Goal: Task Accomplishment & Management: Use online tool/utility

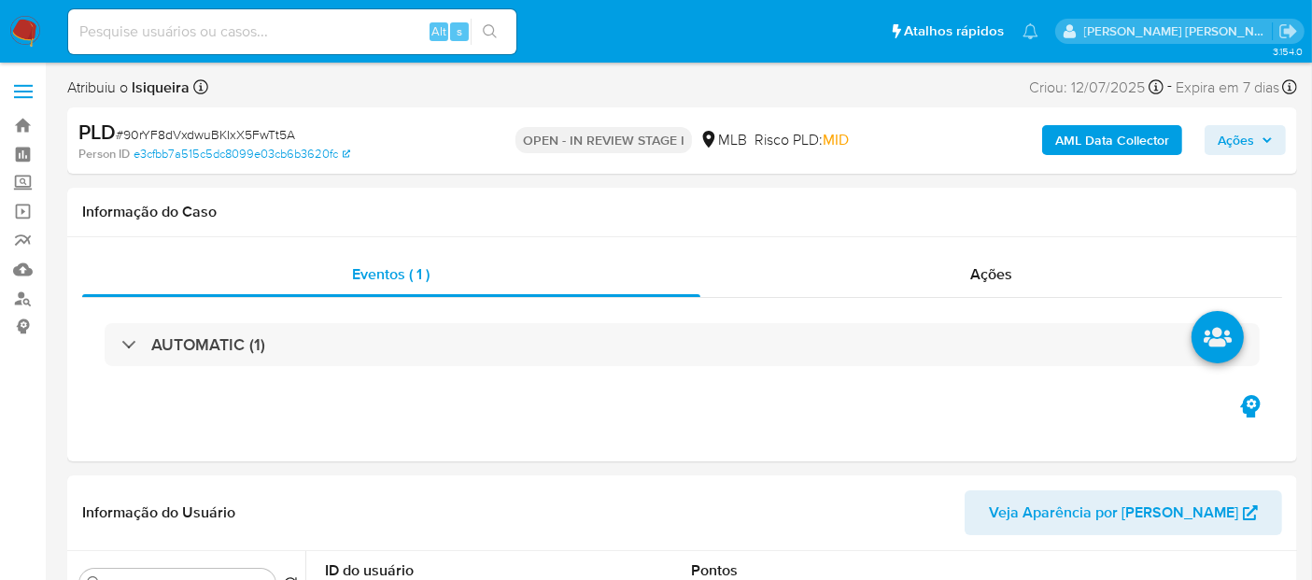
select select "10"
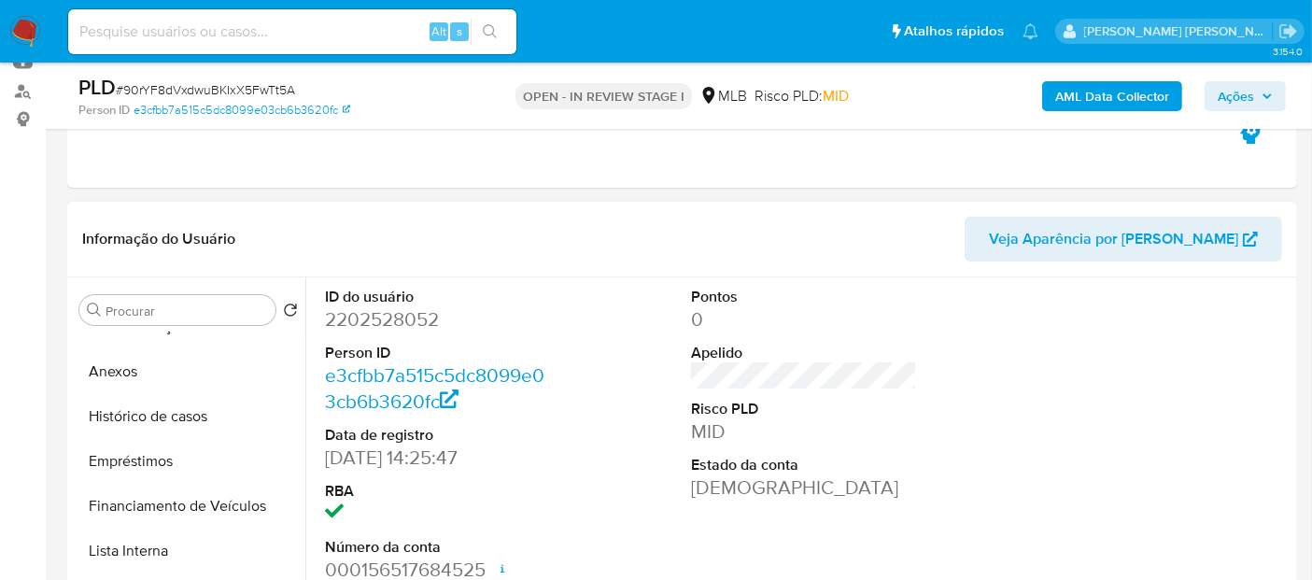
scroll to position [311, 0]
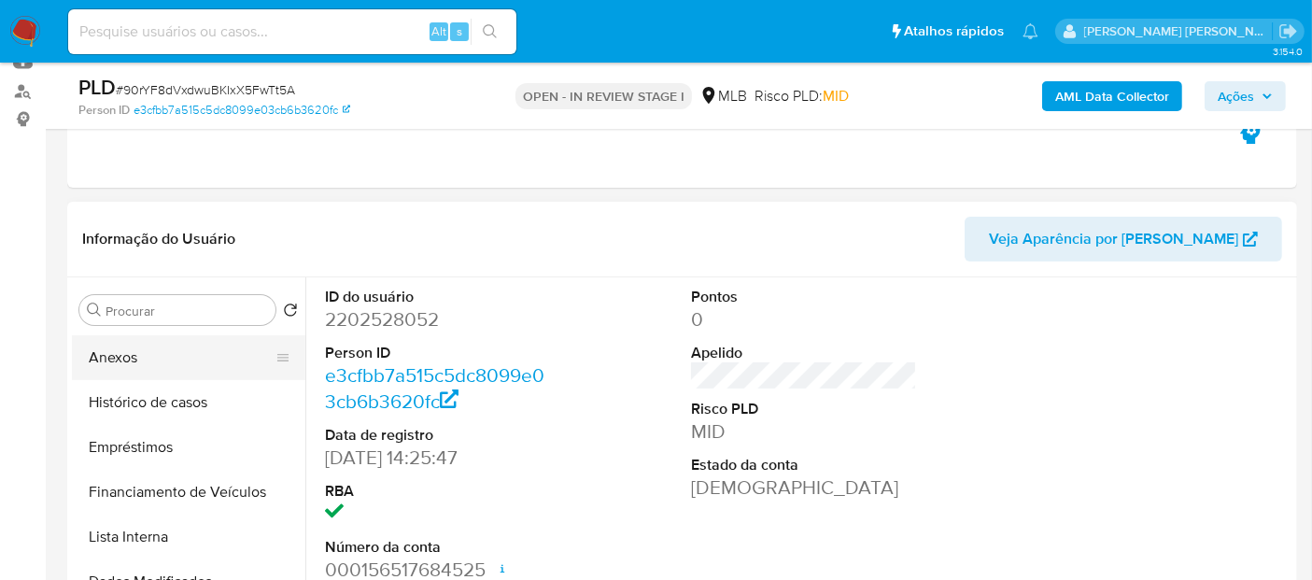
drag, startPoint x: 144, startPoint y: 356, endPoint x: 176, endPoint y: 350, distance: 32.2
click at [144, 356] on button "Anexos" at bounding box center [181, 357] width 218 height 45
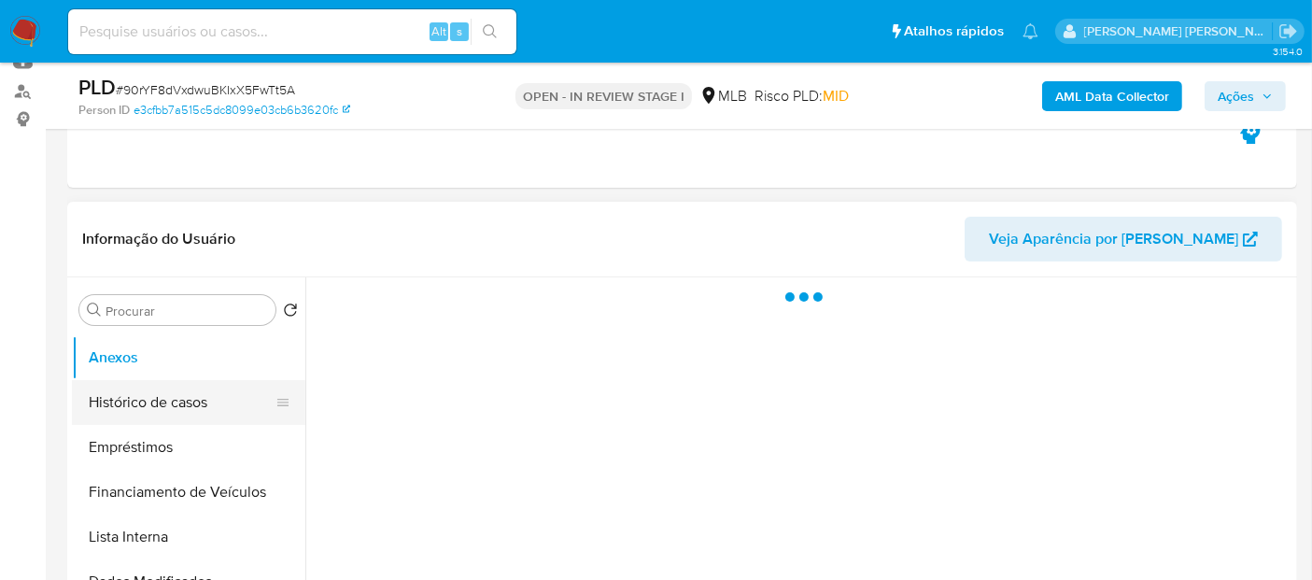
scroll to position [0, 0]
click at [161, 393] on button "KYC" at bounding box center [181, 399] width 218 height 45
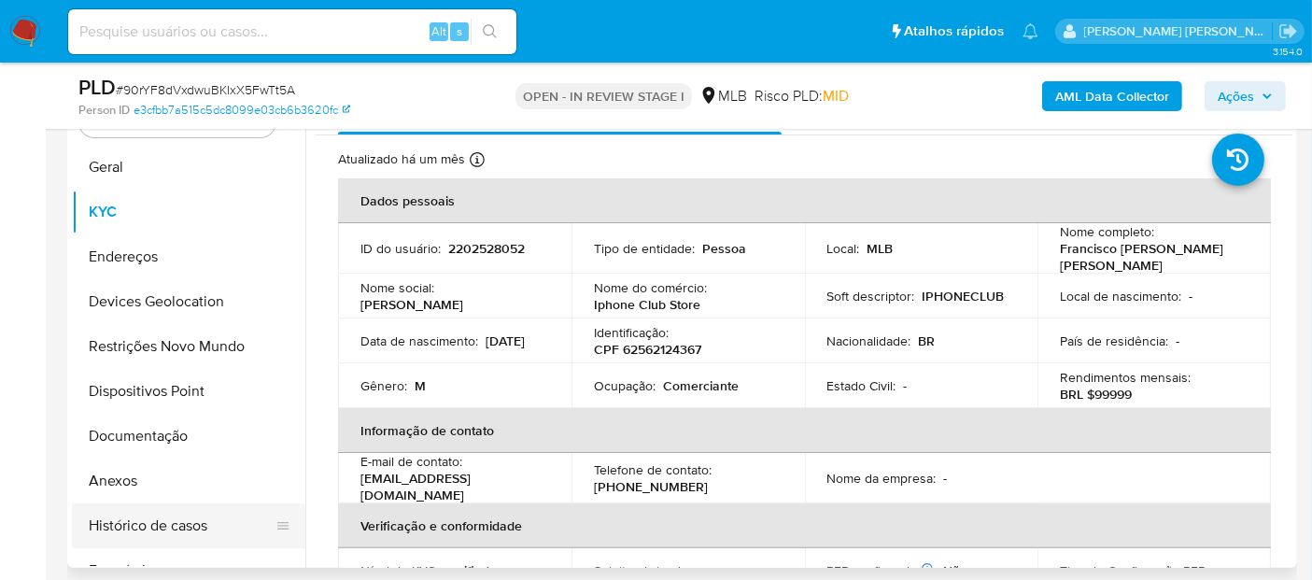
scroll to position [415, 0]
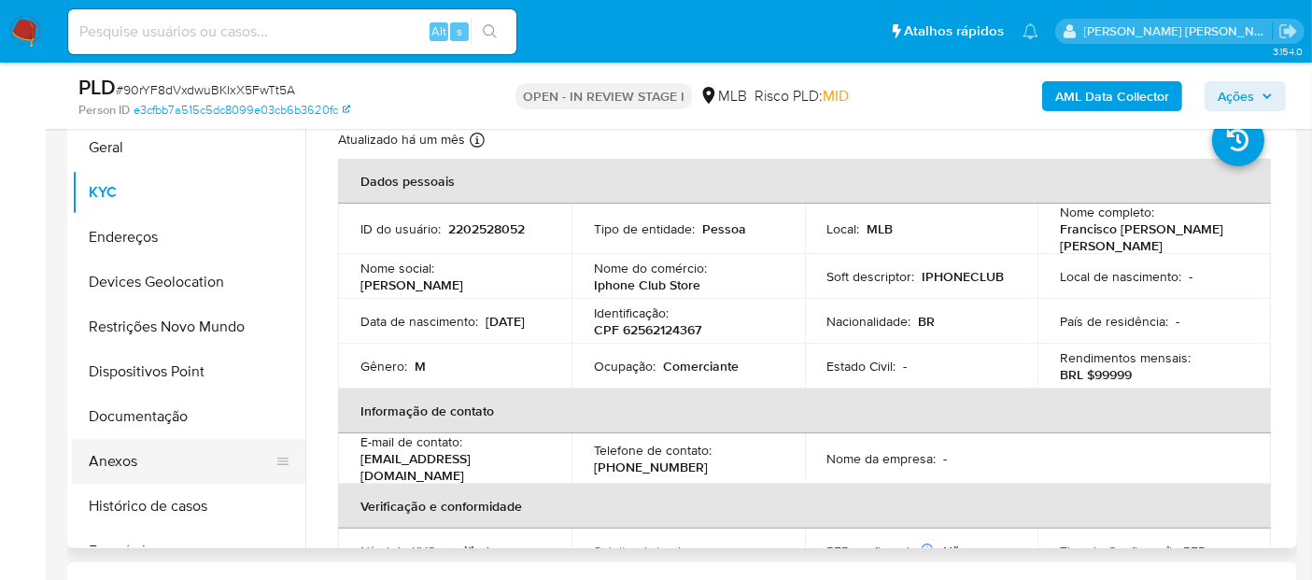
click at [149, 457] on button "Anexos" at bounding box center [181, 461] width 218 height 45
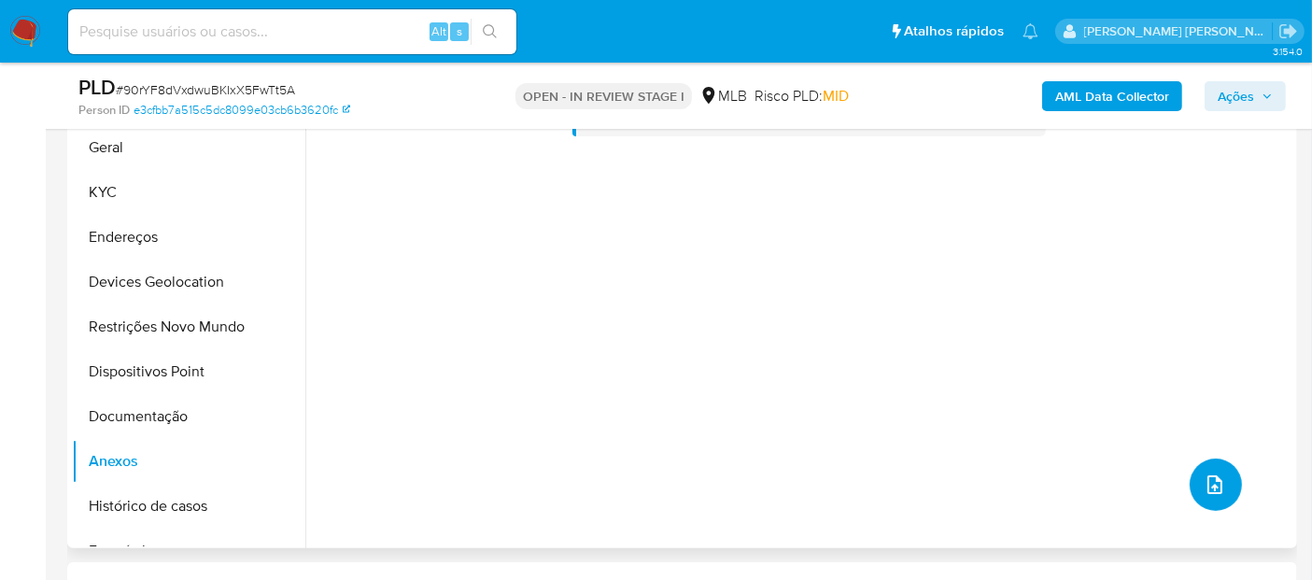
click at [1223, 477] on button "upload-file" at bounding box center [1215, 484] width 52 height 52
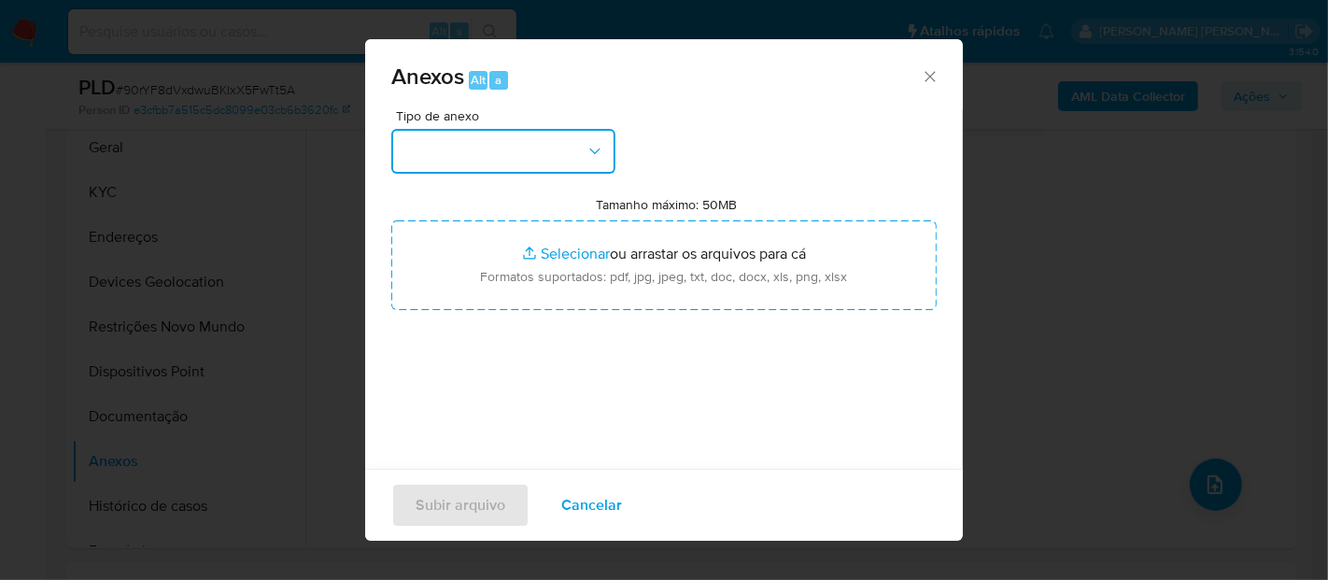
click at [493, 143] on button "button" at bounding box center [503, 151] width 224 height 45
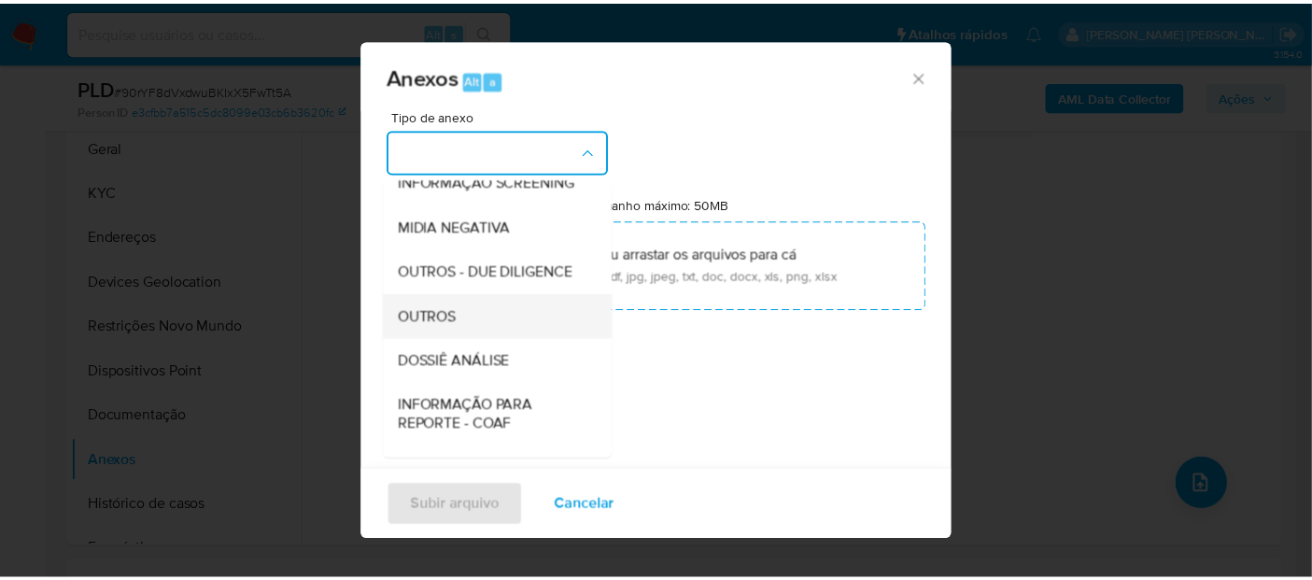
scroll to position [207, 0]
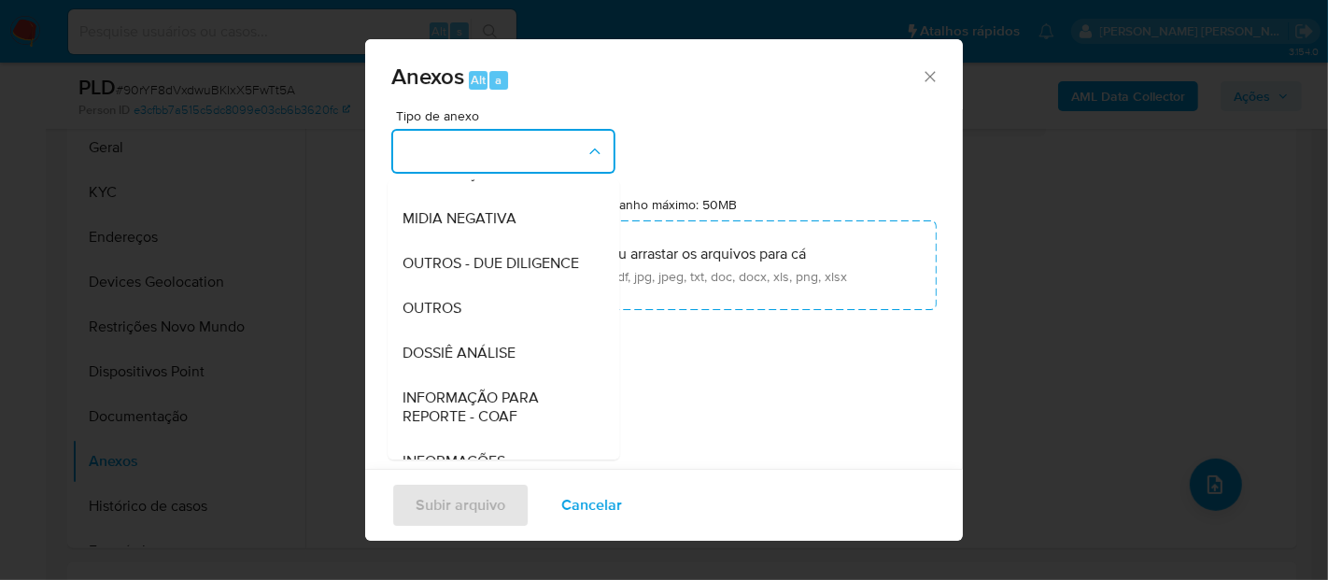
click at [461, 317] on span "OUTROS" at bounding box center [431, 308] width 59 height 19
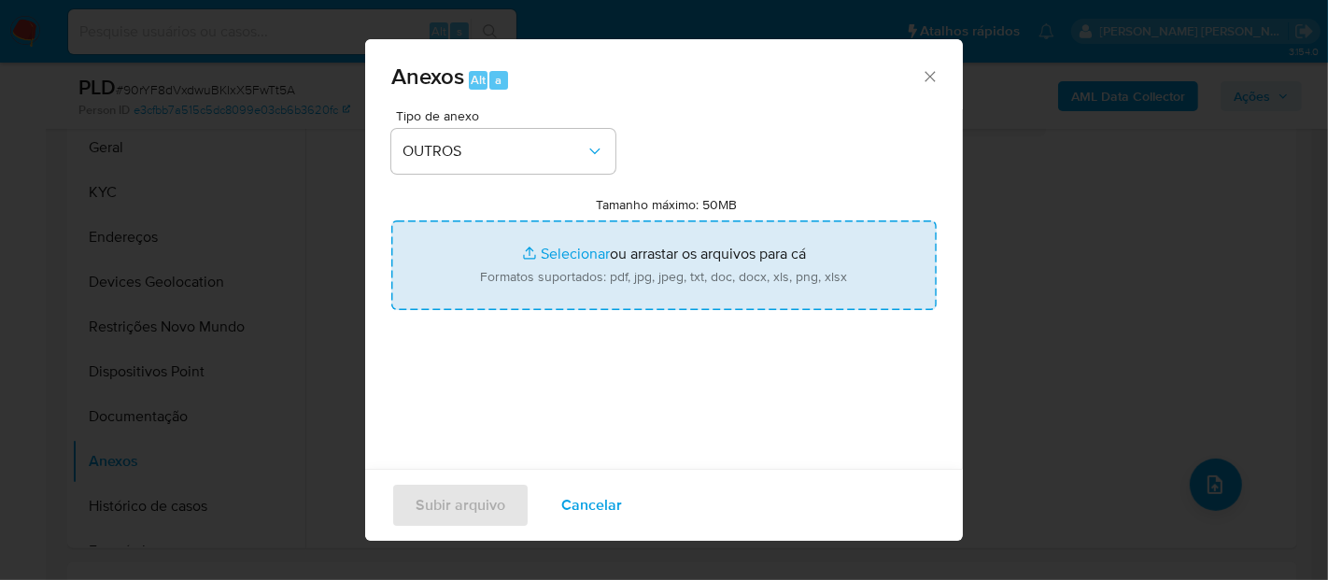
click at [592, 252] on input "Tamanho máximo: 50MB Selecionar arquivos" at bounding box center [663, 265] width 545 height 90
type input "C:\fakepath\Mulan 2202528052_2025_08_18_14_24_32.xlsx"
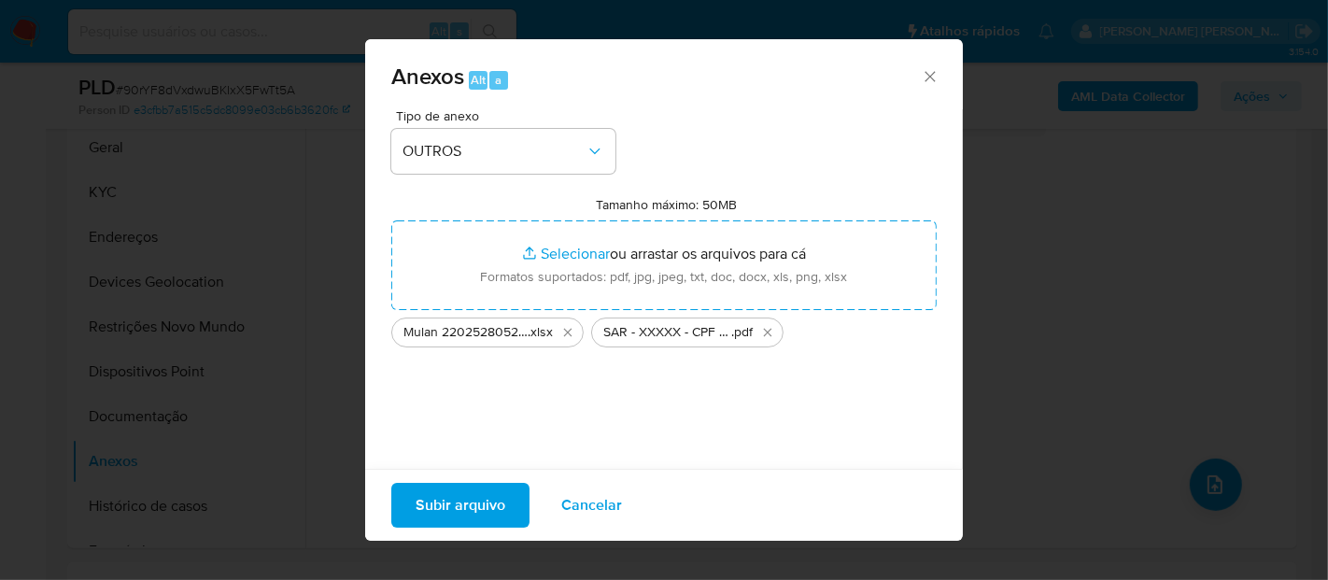
click at [474, 504] on span "Subir arquivo" at bounding box center [460, 505] width 90 height 41
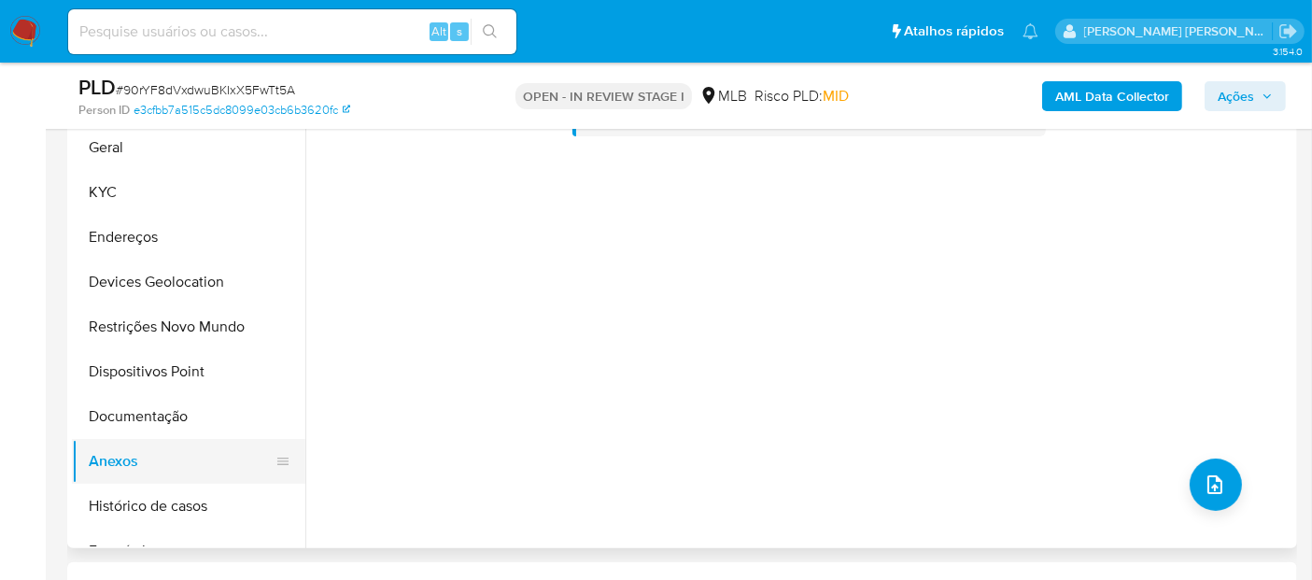
drag, startPoint x: 193, startPoint y: 424, endPoint x: 162, endPoint y: 457, distance: 45.6
click at [192, 425] on button "Documentação" at bounding box center [188, 416] width 233 height 45
click at [157, 459] on button "Anexos" at bounding box center [181, 461] width 218 height 45
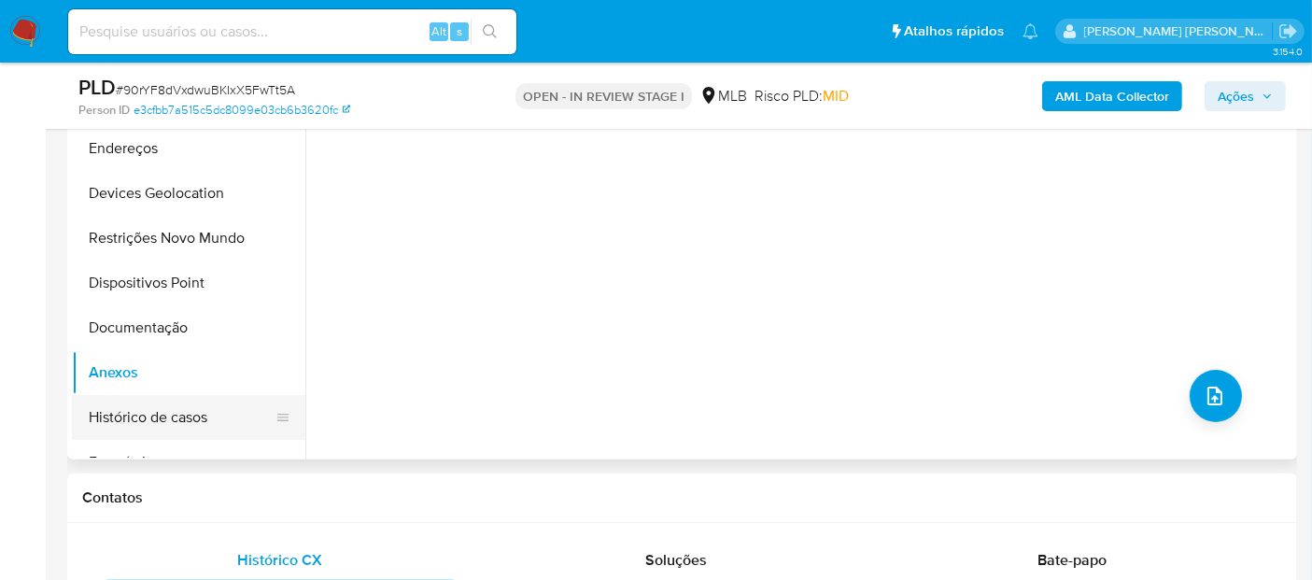
scroll to position [518, 0]
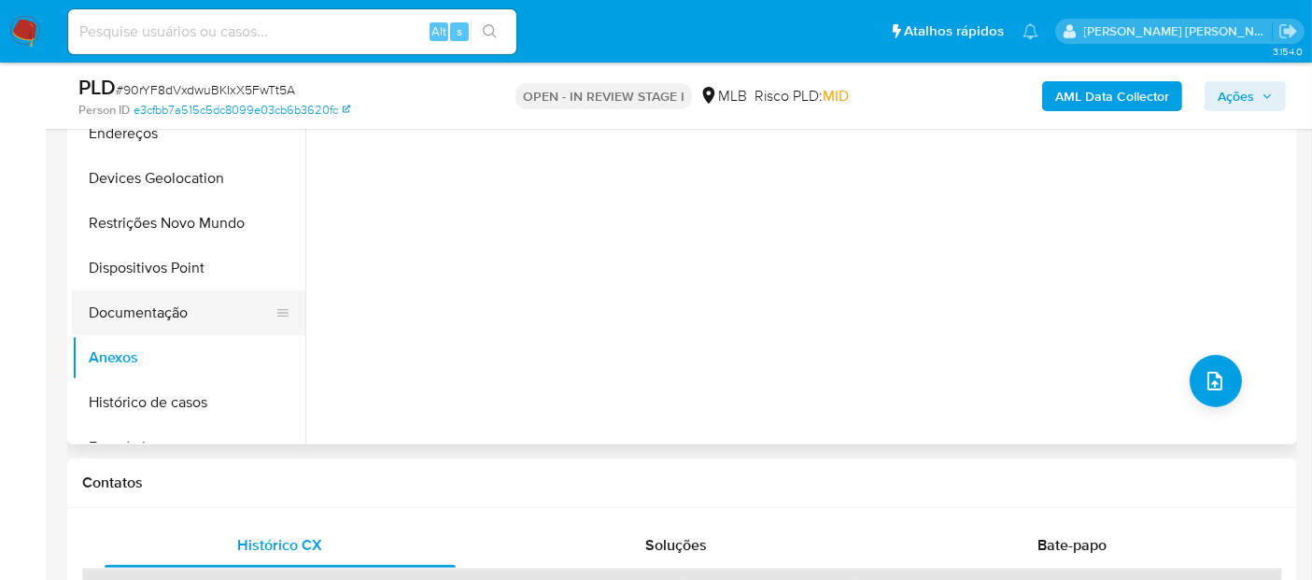
click at [172, 307] on button "Documentação" at bounding box center [181, 312] width 218 height 45
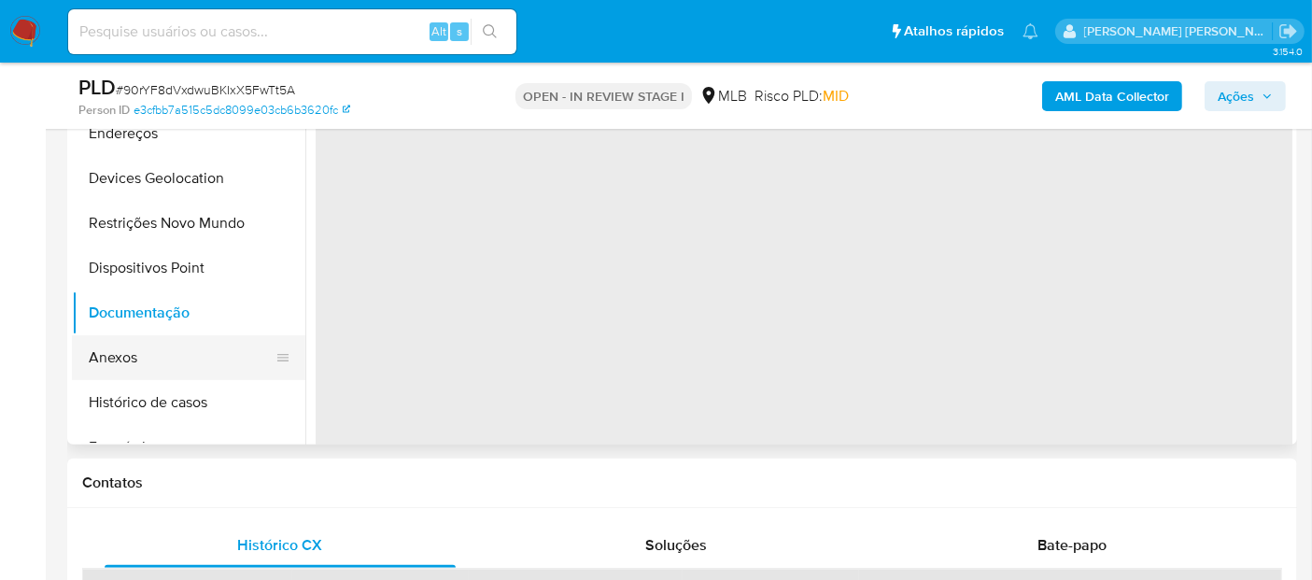
click at [133, 363] on button "Anexos" at bounding box center [181, 357] width 218 height 45
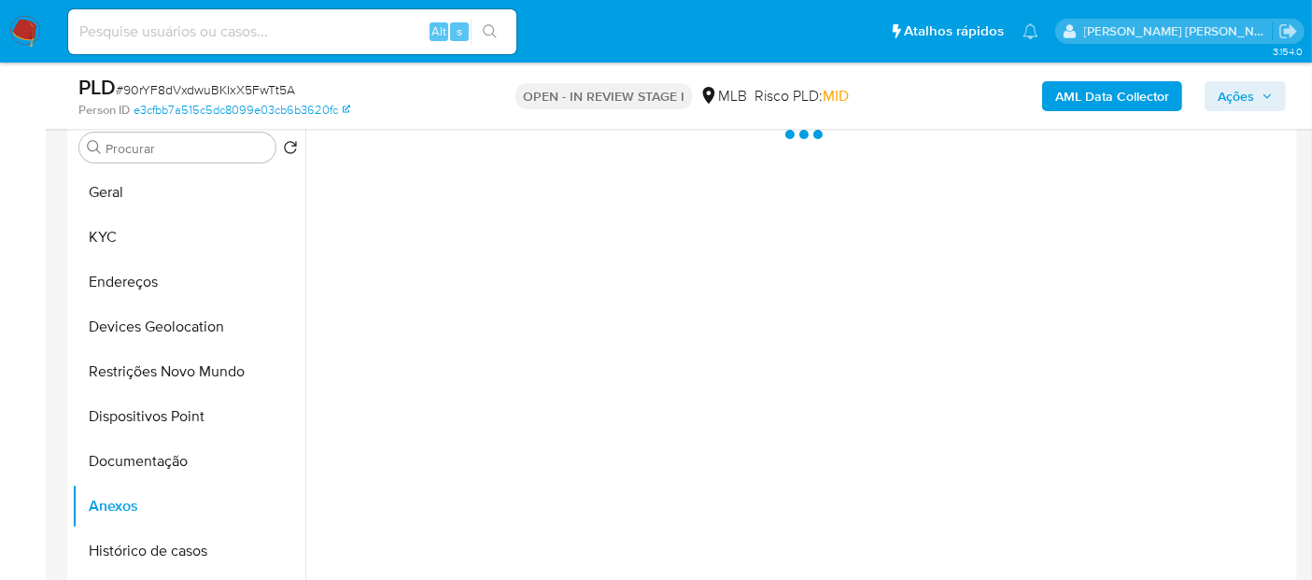
scroll to position [311, 0]
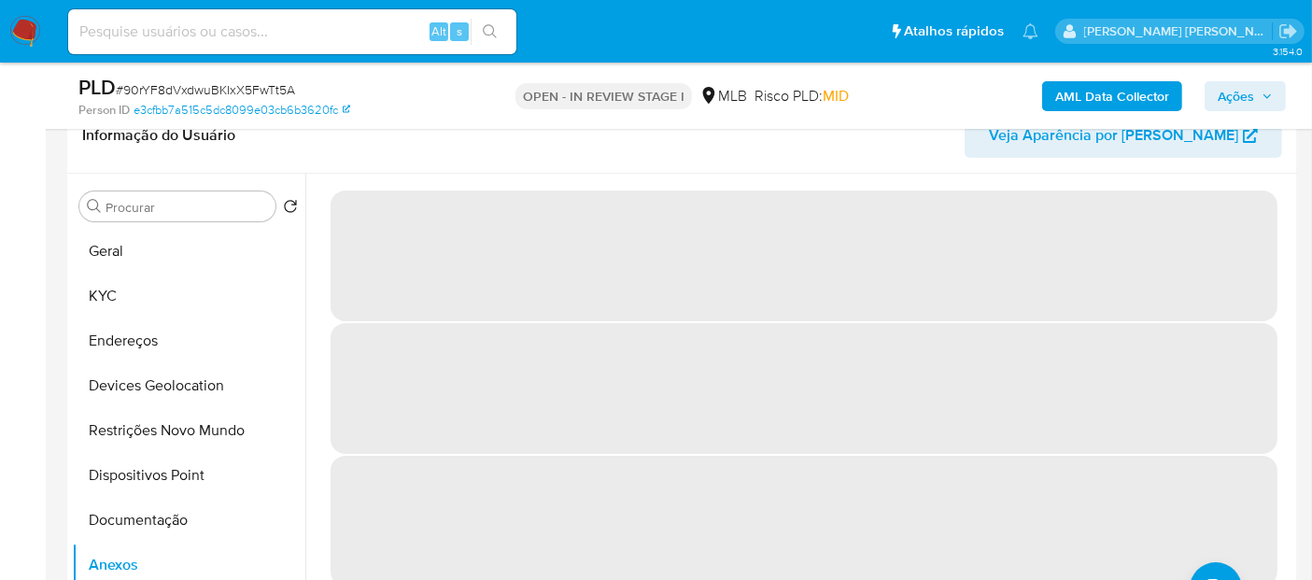
click at [1252, 96] on span "Ações" at bounding box center [1235, 96] width 36 height 30
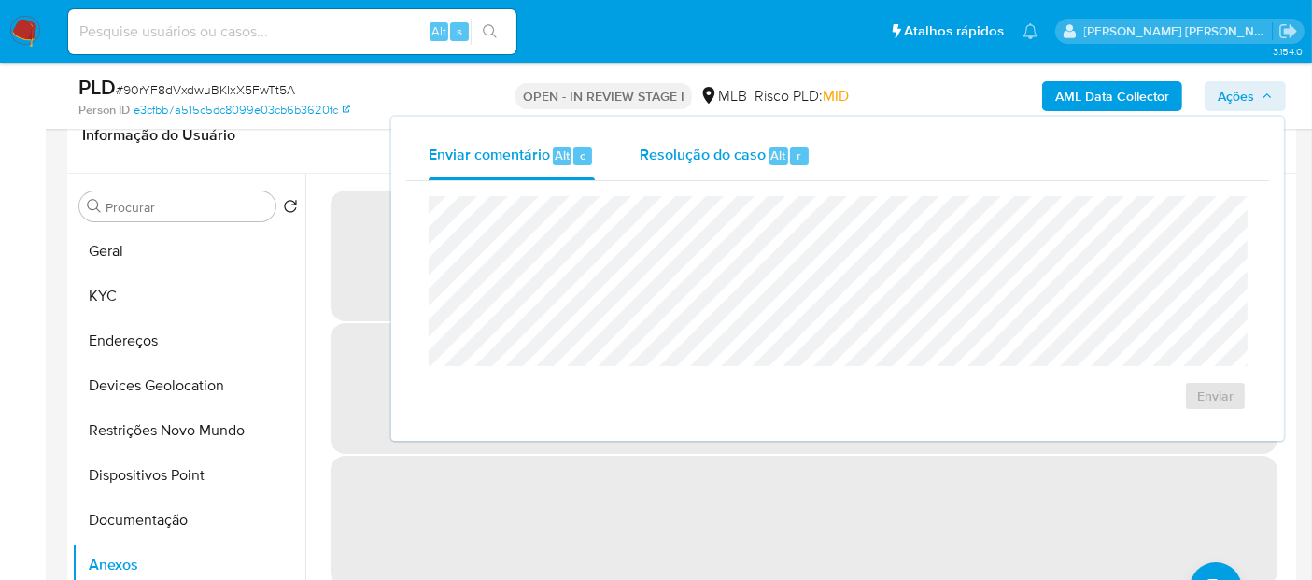
click at [739, 157] on span "Resolução do caso" at bounding box center [703, 154] width 126 height 21
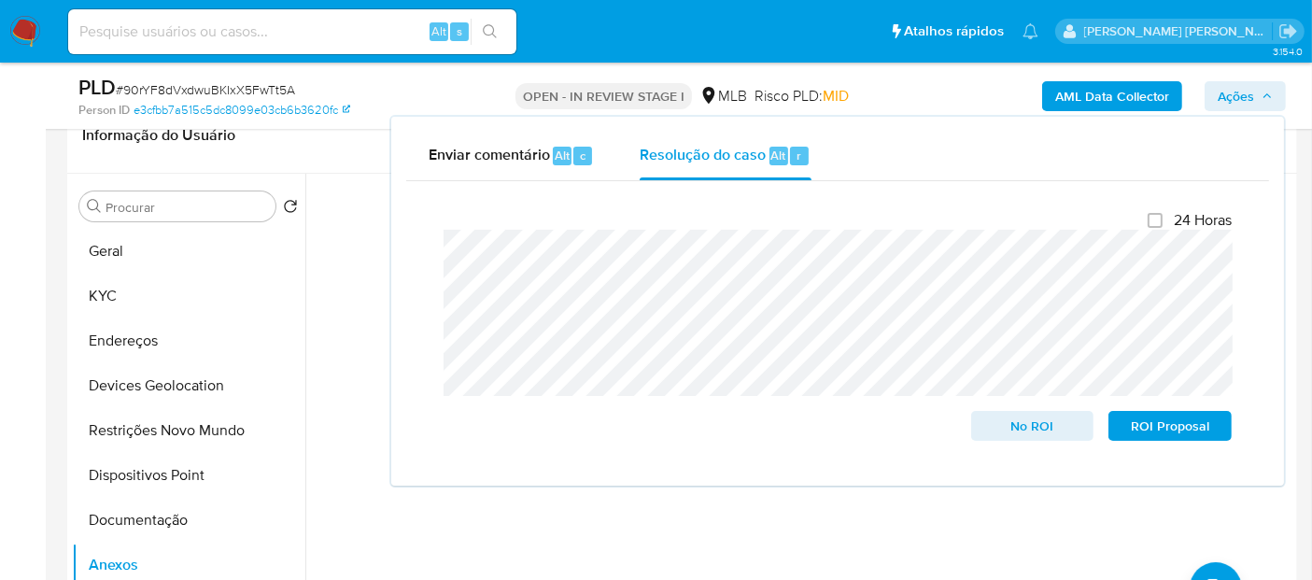
click at [727, 511] on div "Nenhum dado disponível" at bounding box center [798, 413] width 987 height 478
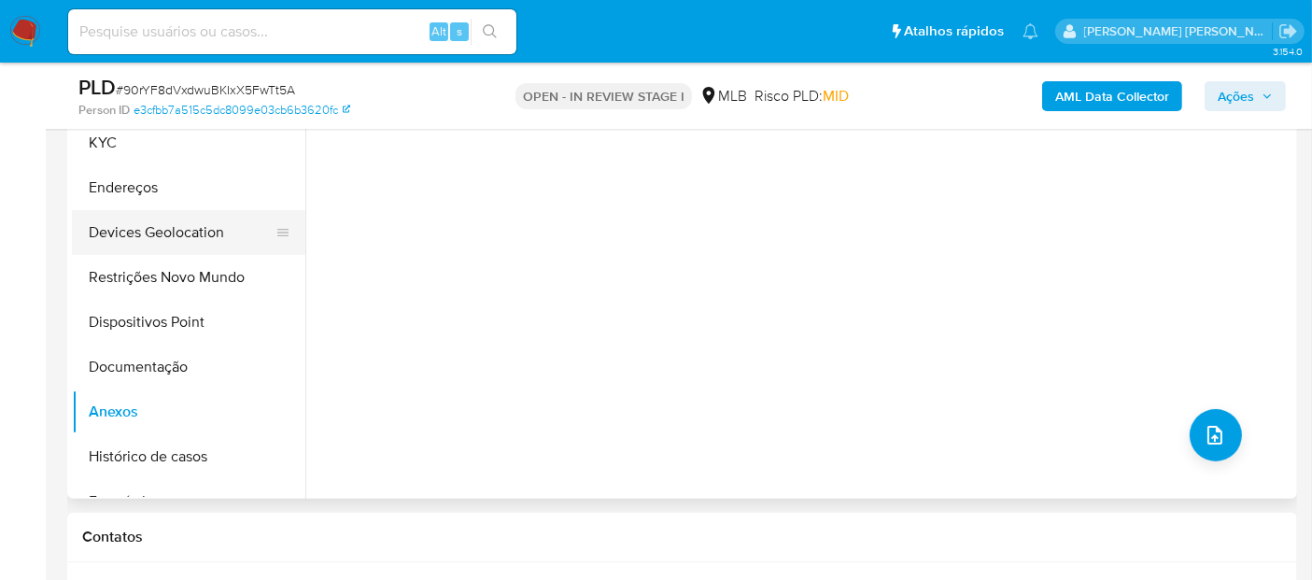
scroll to position [415, 0]
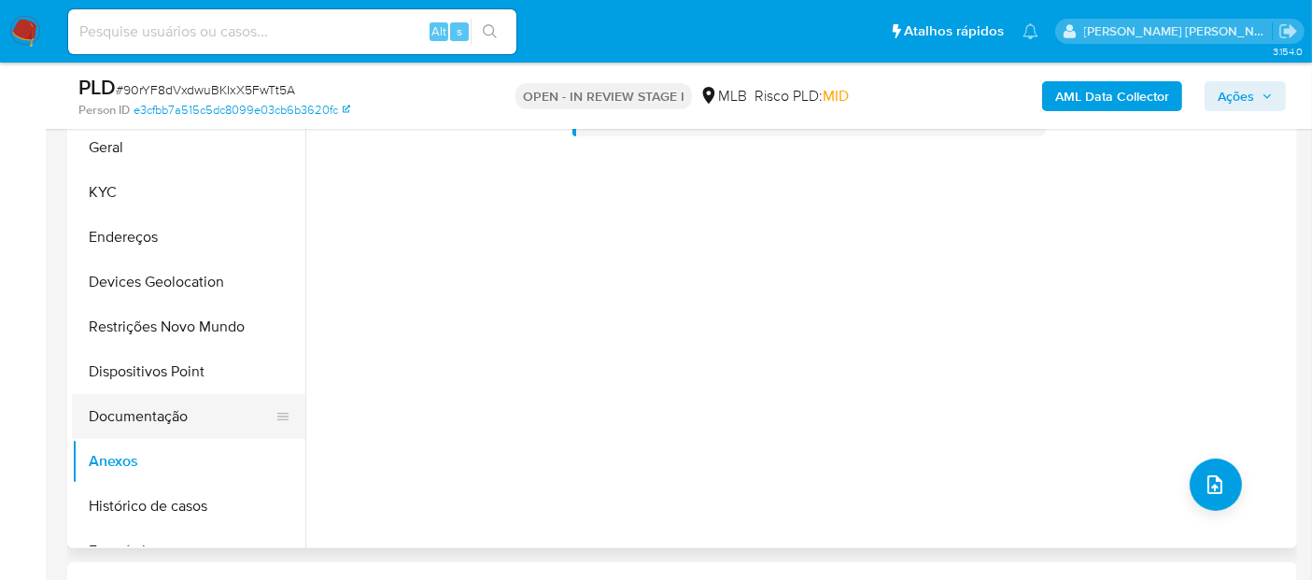
click at [144, 413] on button "Documentação" at bounding box center [181, 416] width 218 height 45
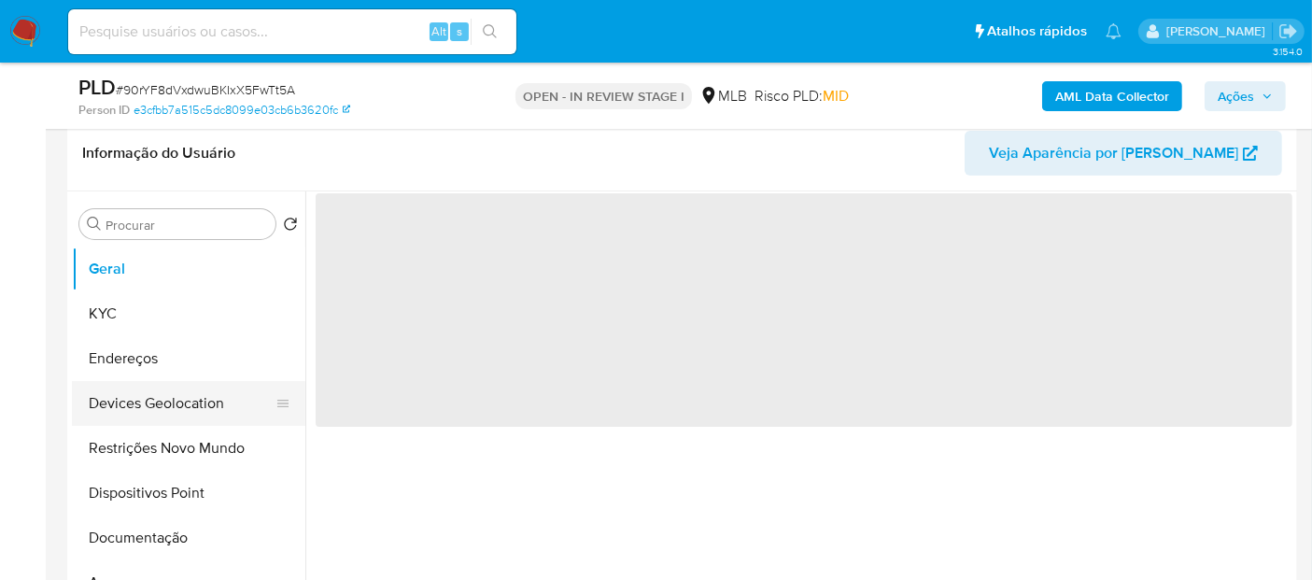
scroll to position [415, 0]
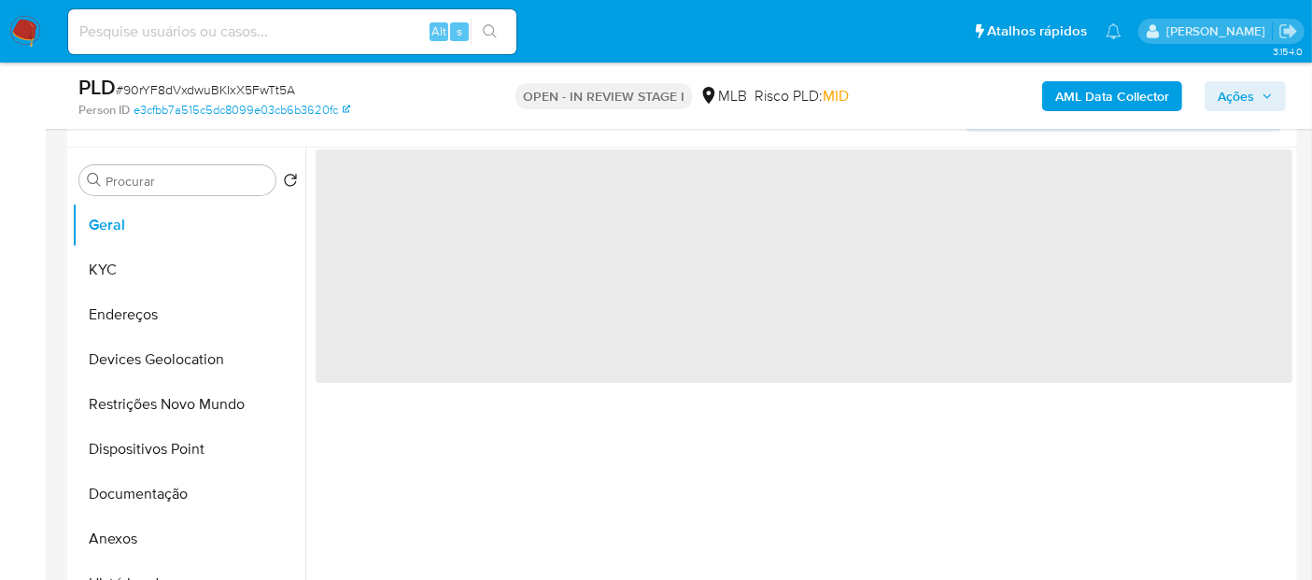
click at [151, 530] on ul "Geral KYC Endereços Devices Geolocation Restrições Novo Mundo Dispositivos Poin…" at bounding box center [188, 413] width 233 height 421
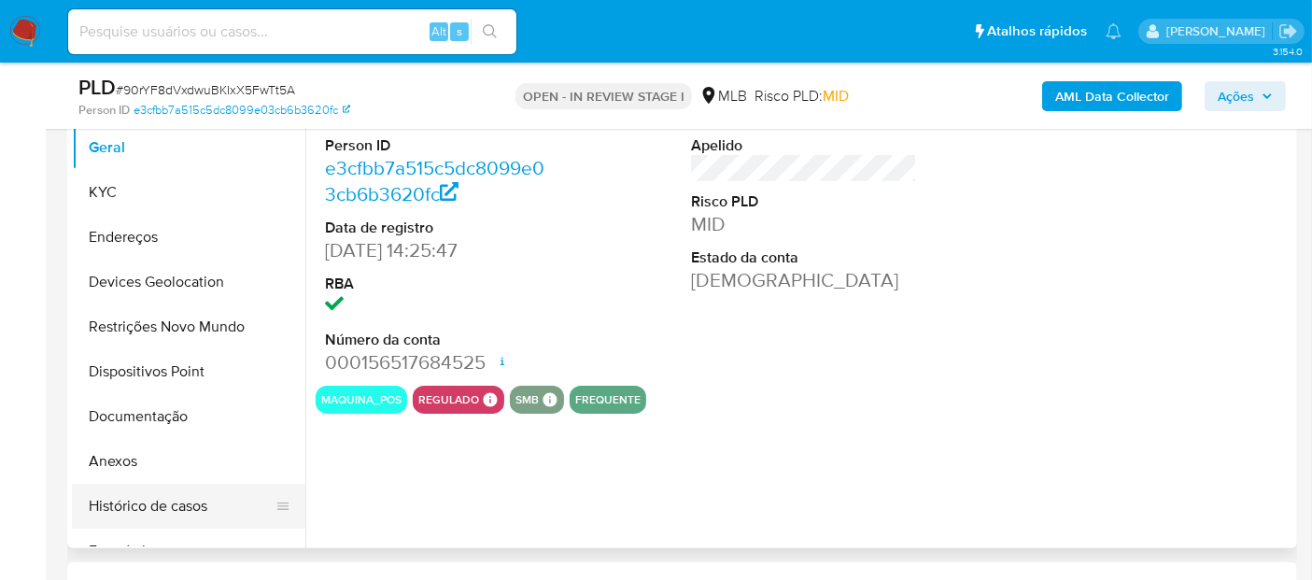
select select "10"
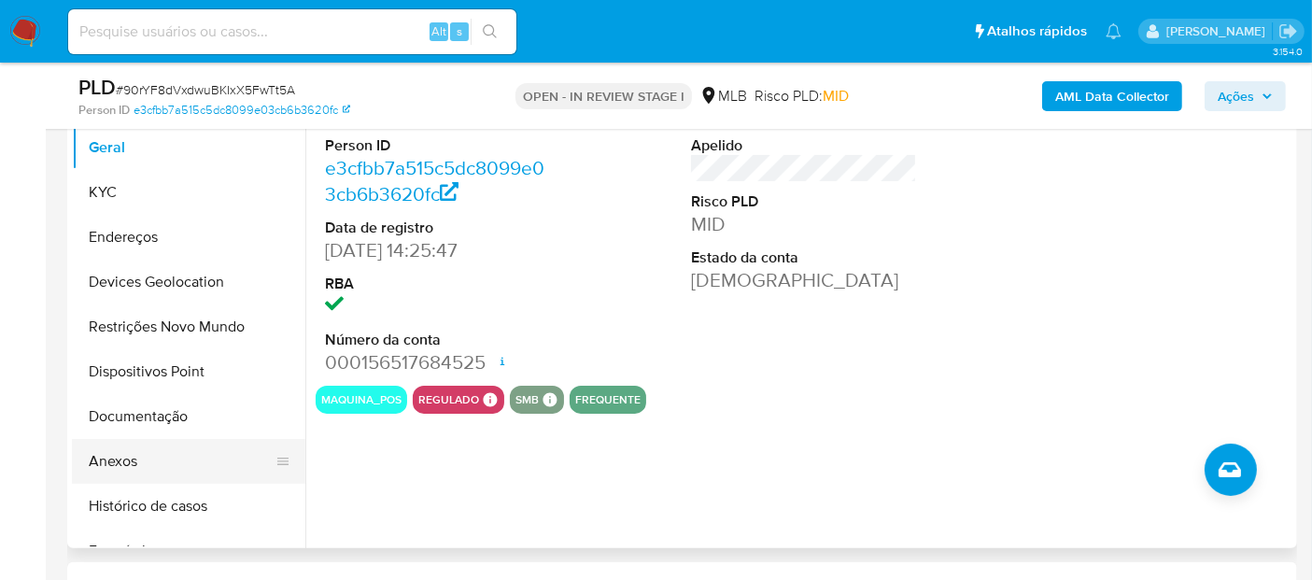
click at [134, 451] on button "Anexos" at bounding box center [181, 461] width 218 height 45
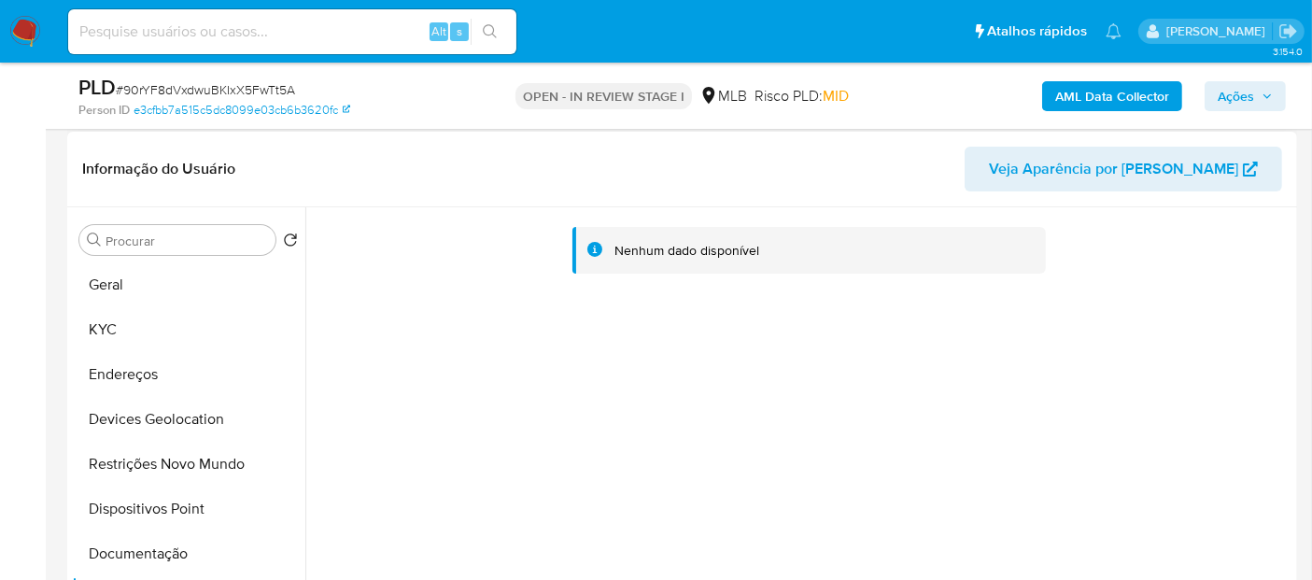
scroll to position [311, 0]
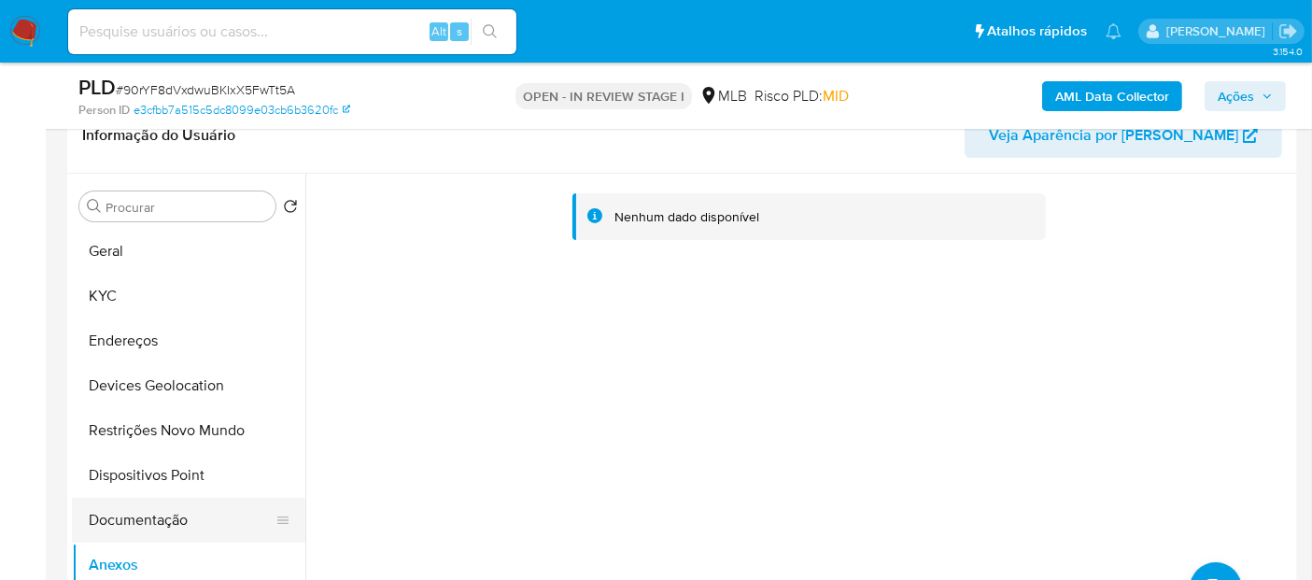
click at [163, 515] on button "Documentação" at bounding box center [181, 520] width 218 height 45
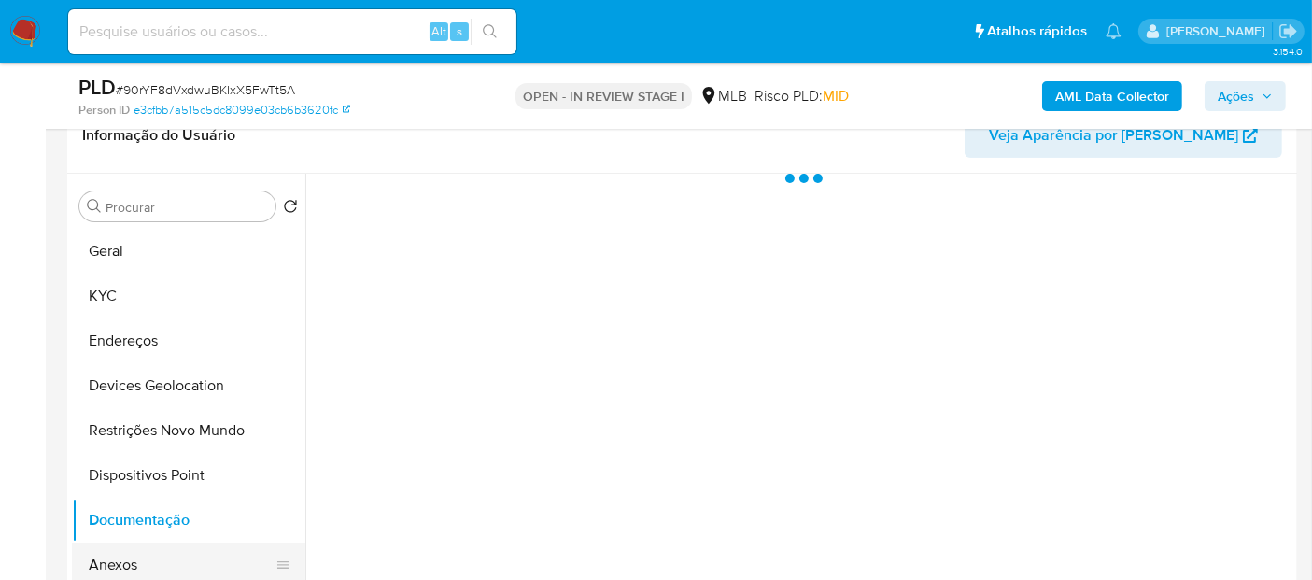
click at [139, 555] on button "Anexos" at bounding box center [181, 564] width 218 height 45
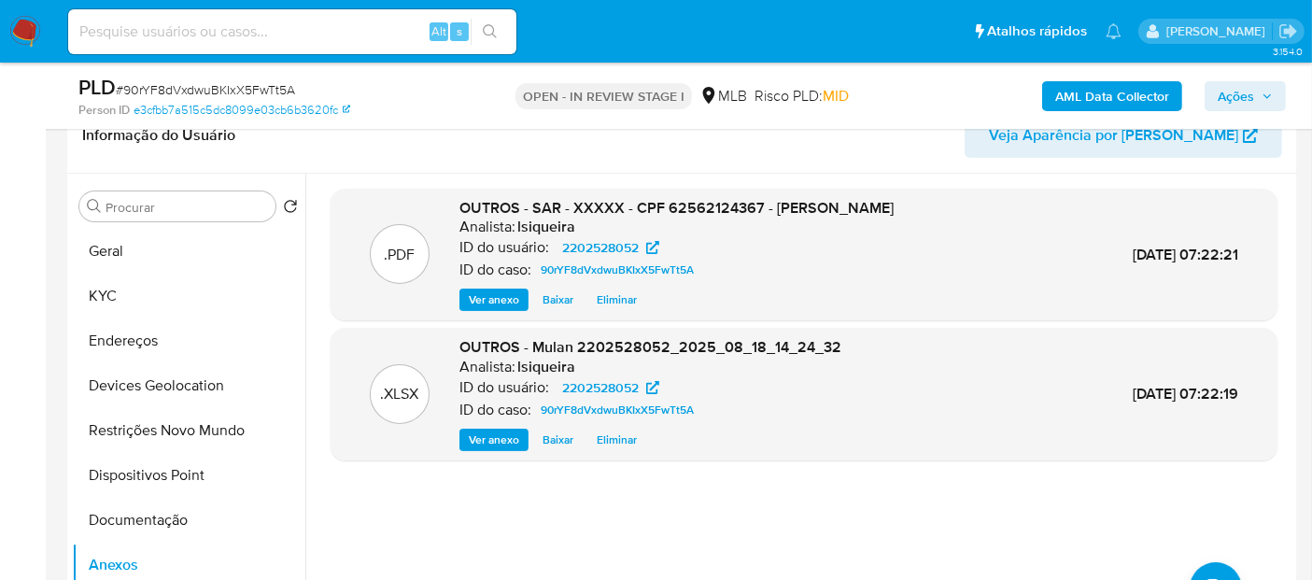
click at [1257, 86] on span "Ações" at bounding box center [1244, 96] width 55 height 26
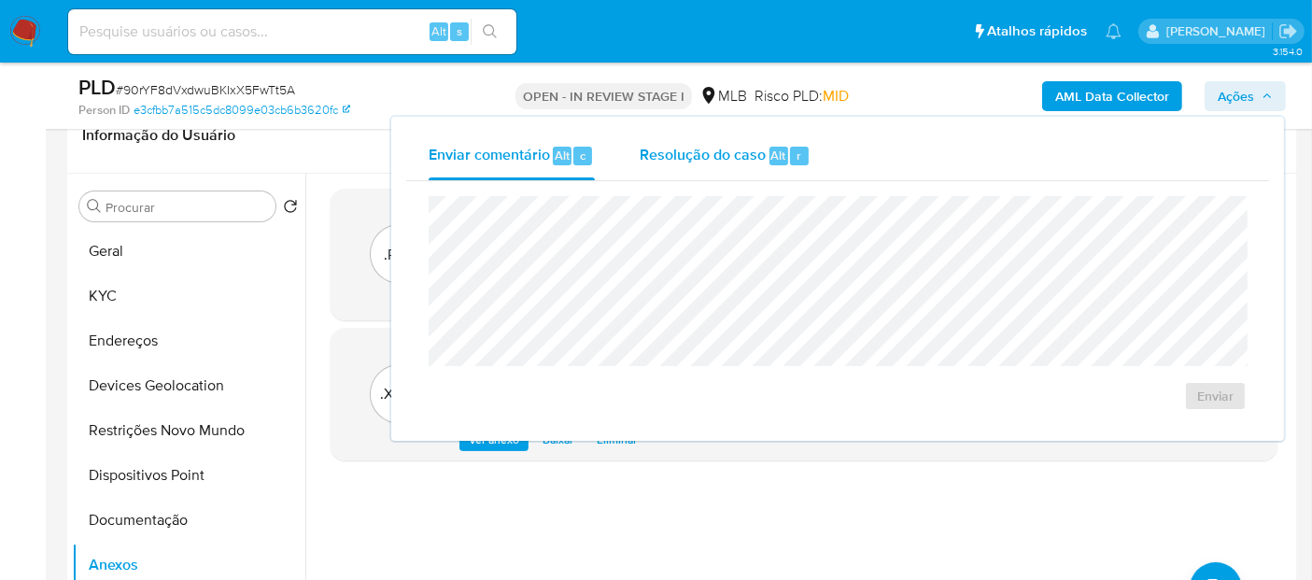
click at [670, 161] on span "Resolução do caso" at bounding box center [703, 154] width 126 height 21
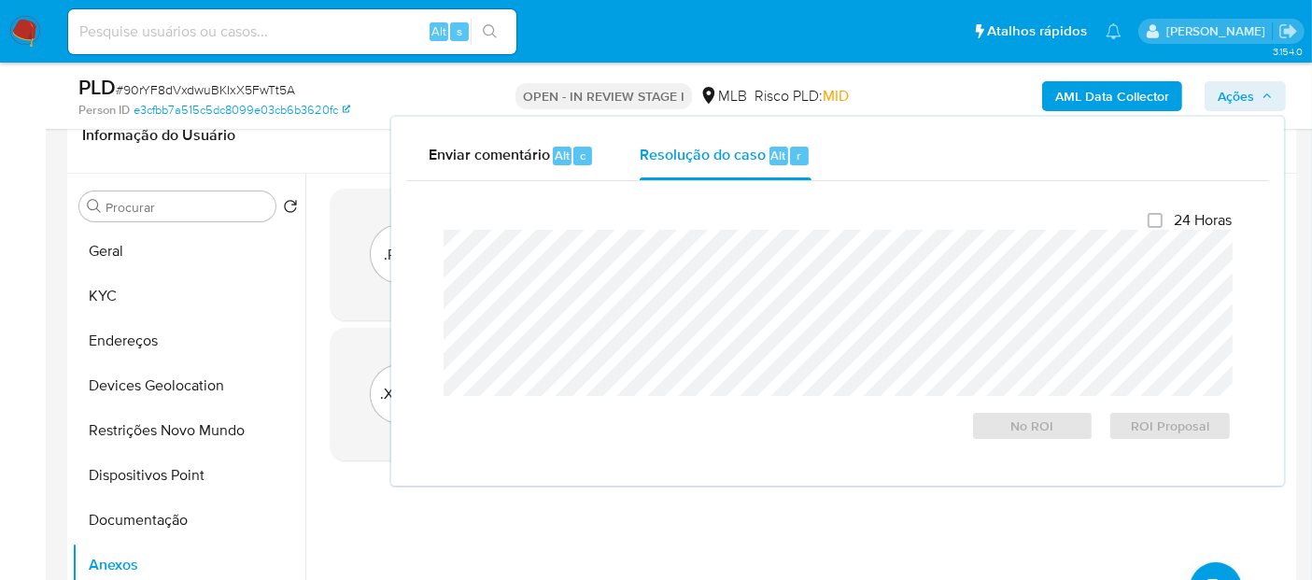
click at [856, 153] on div "Enviar comentário Alt c Resolução do caso Alt r" at bounding box center [837, 156] width 863 height 49
click at [779, 164] on div "Resolução do caso Alt r" at bounding box center [725, 156] width 171 height 49
click at [362, 157] on div "Informação do Usuário Veja Aparência por Pessoa" at bounding box center [682, 136] width 1230 height 76
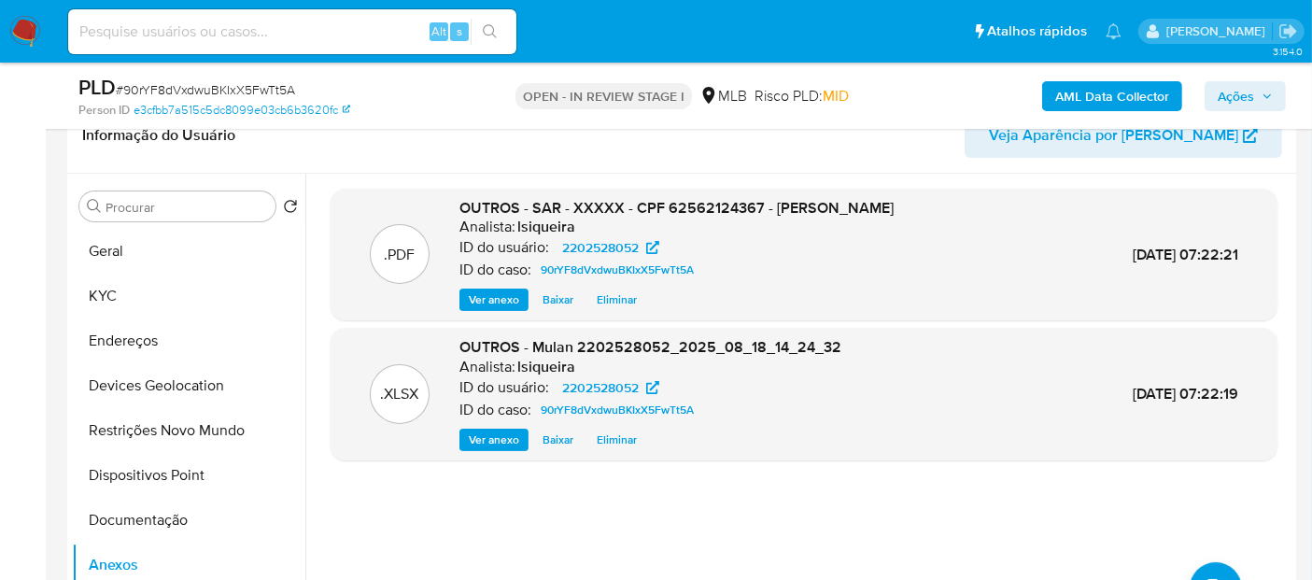
click at [1257, 97] on span "Ações" at bounding box center [1244, 96] width 55 height 26
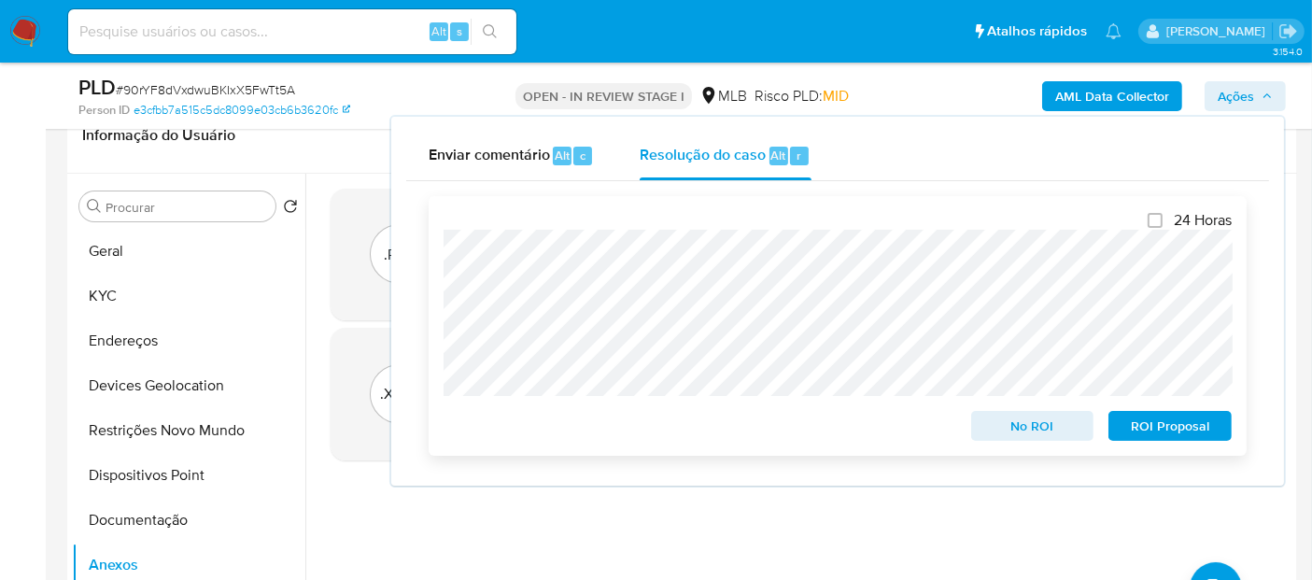
click at [1178, 435] on span "ROI Proposal" at bounding box center [1169, 426] width 97 height 26
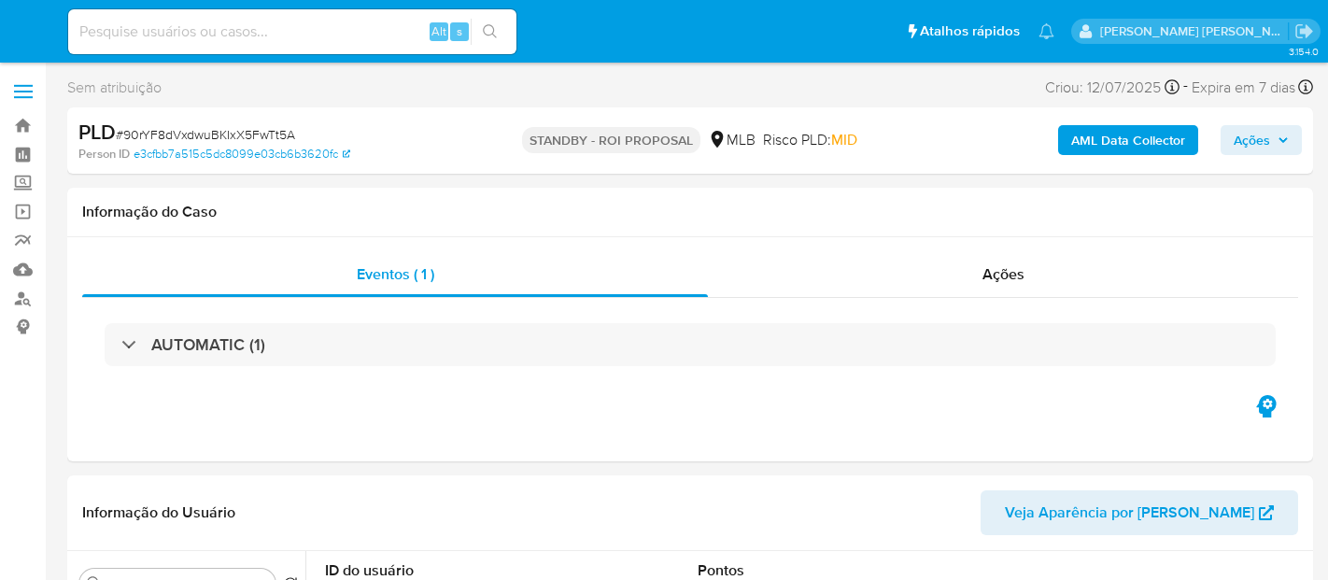
select select "10"
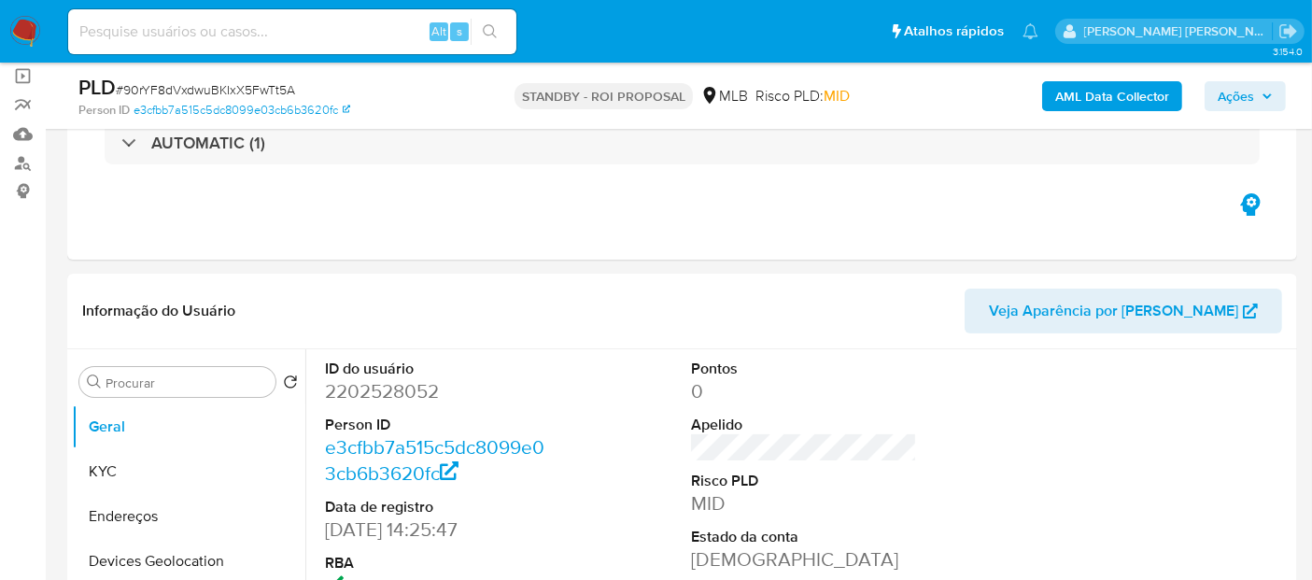
scroll to position [104, 0]
